Goal: Communication & Community: Answer question/provide support

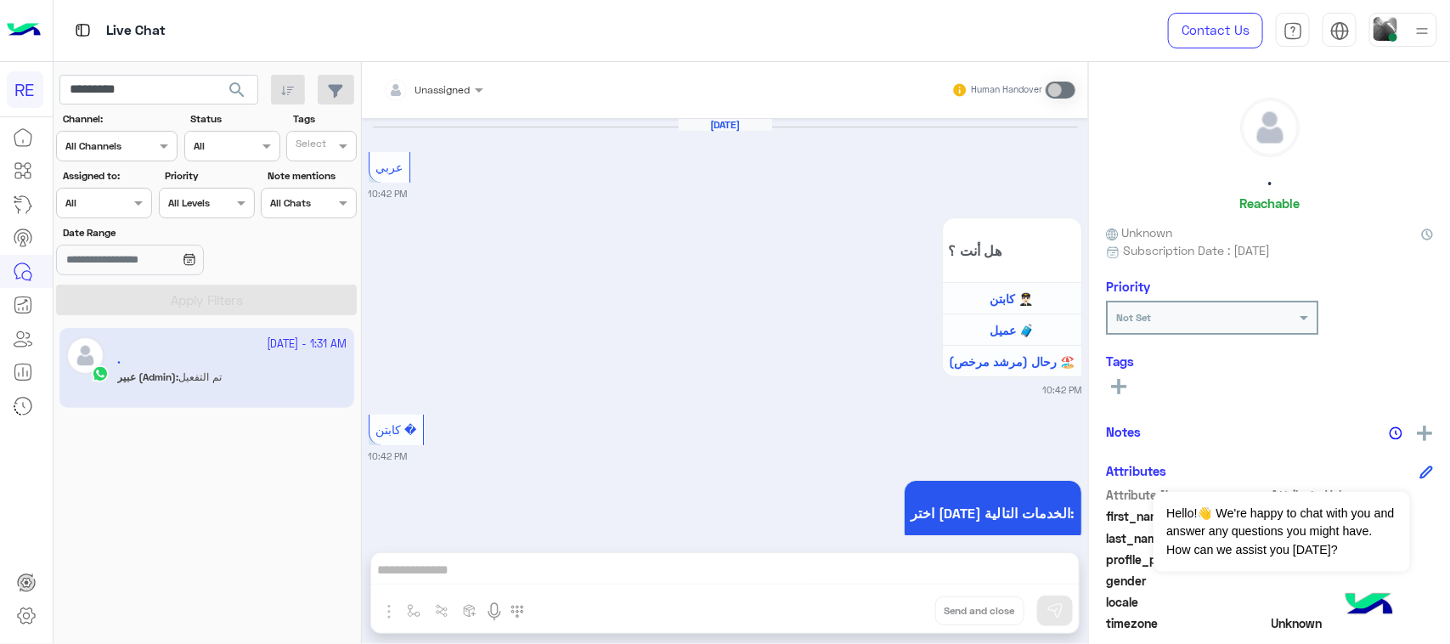
scroll to position [2388, 0]
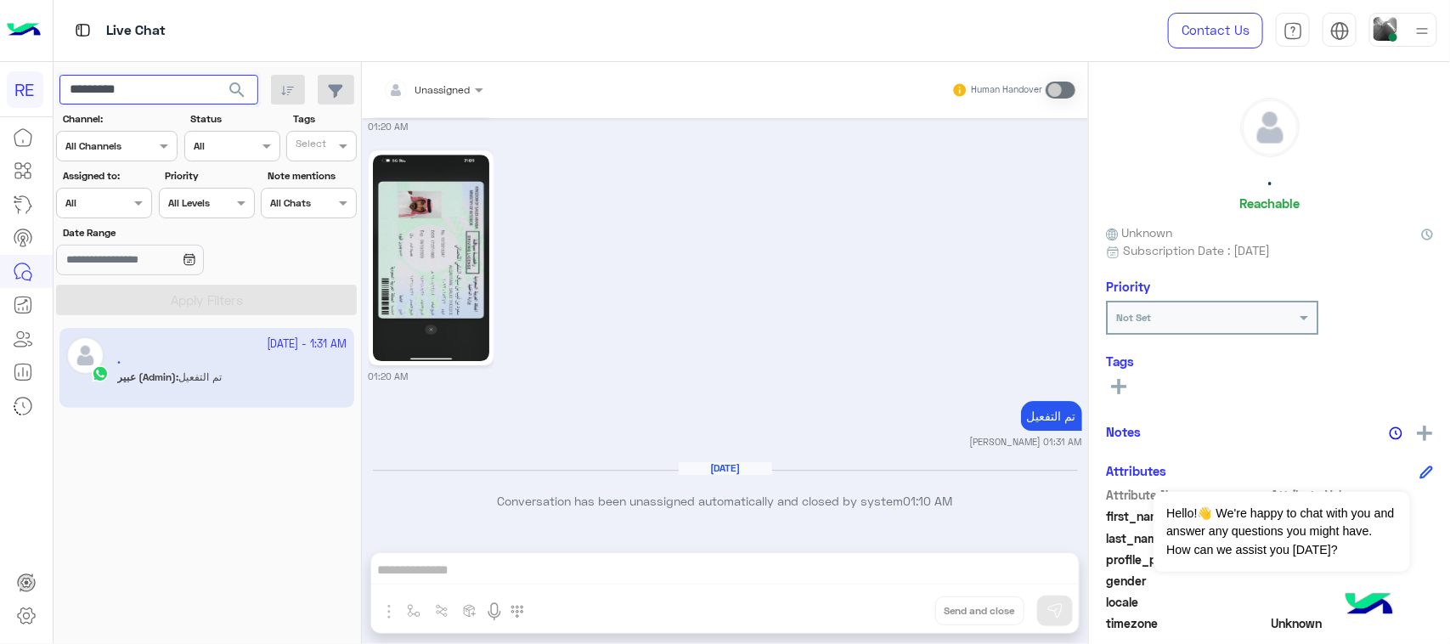
click at [113, 102] on input "*********" at bounding box center [158, 90] width 199 height 31
click at [234, 94] on span "search" at bounding box center [237, 90] width 20 height 20
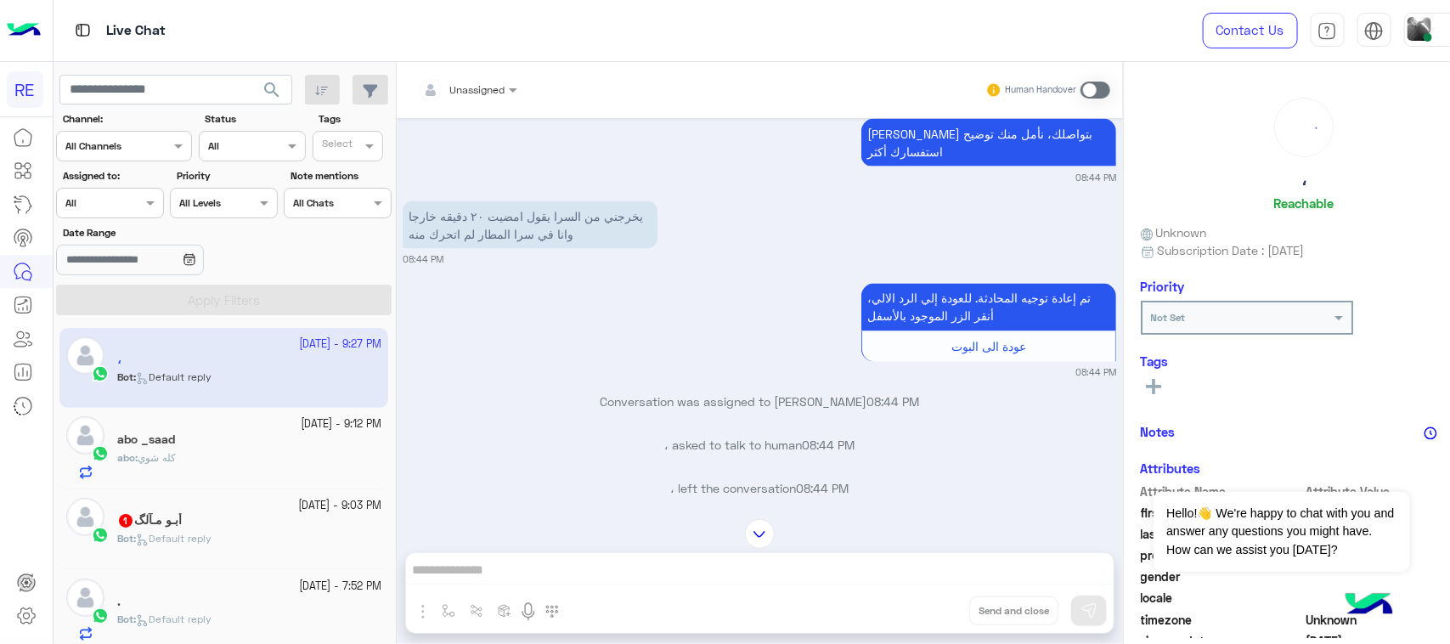
scroll to position [1219, 0]
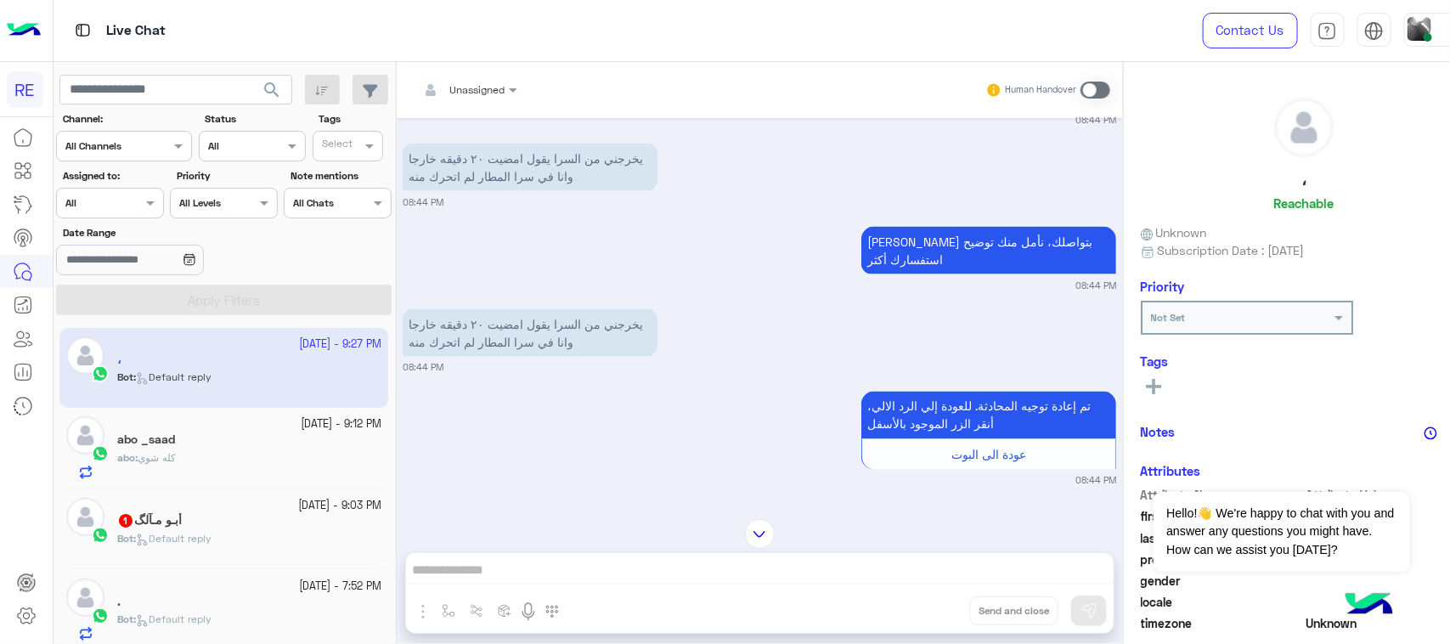
click at [576, 311] on p "يخرجني من السرا يقول امضيت ٢٠ دقيقه خارجا وانا في سرا المطار لم اتحرك منه" at bounding box center [530, 333] width 255 height 48
click at [580, 399] on div "تم إعادة توجيه المحادثة. للعودة إلي الرد الالي، أنقر الزر الموجود بالأسفل عودة …" at bounding box center [760, 437] width 714 height 100
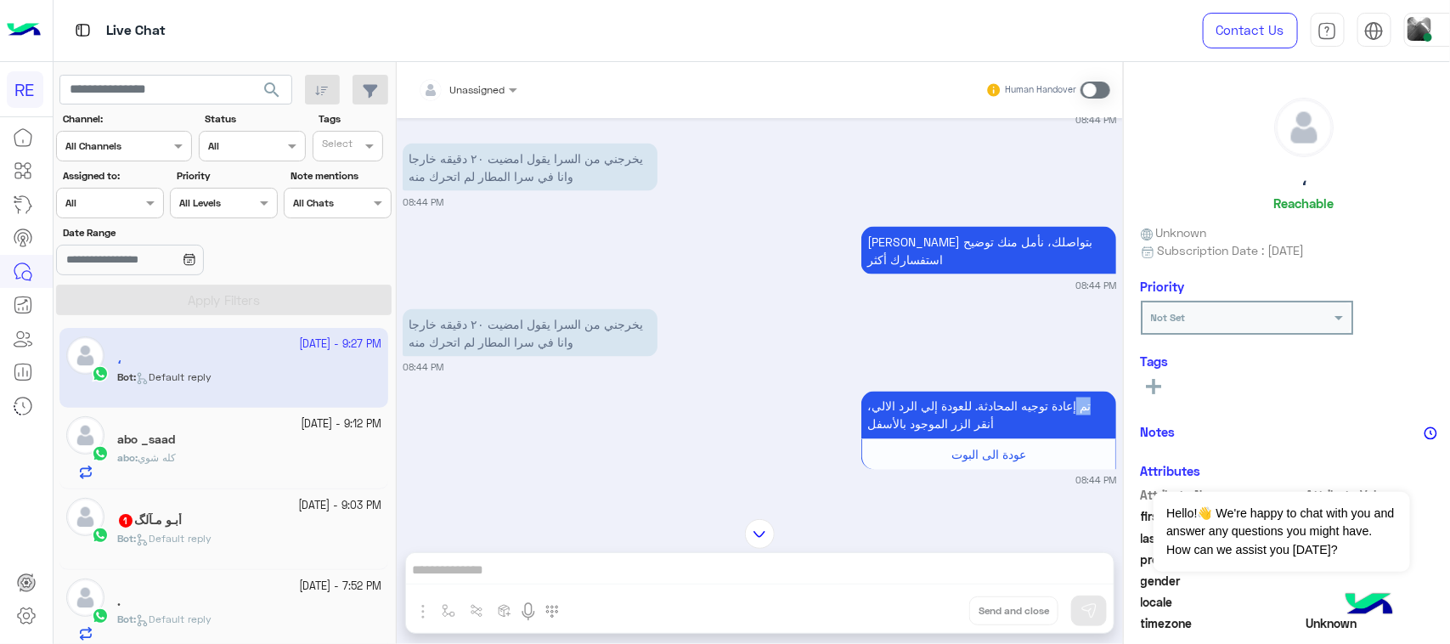
click at [580, 399] on div "تم إعادة توجيه المحادثة. للعودة إلي الرد الالي، أنقر الزر الموجود بالأسفل عودة …" at bounding box center [760, 437] width 714 height 100
